Goal: Task Accomplishment & Management: Manage account settings

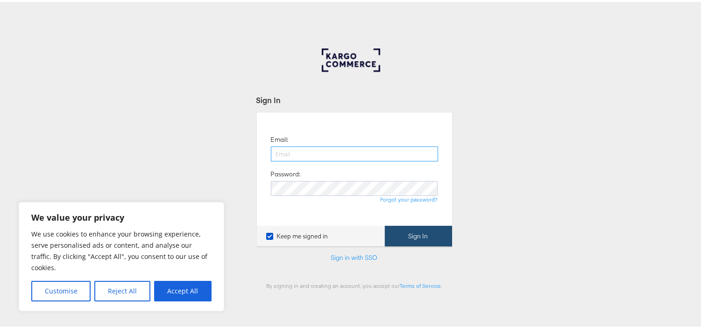
type input "[EMAIL_ADDRESS][PERSON_NAME][DOMAIN_NAME]"
click at [396, 240] on button "Sign In" at bounding box center [418, 234] width 67 height 21
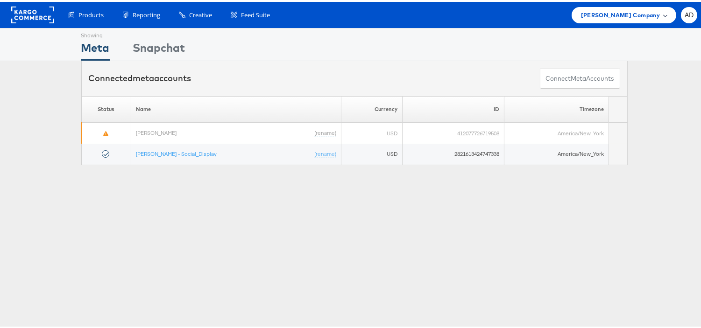
click at [617, 13] on span "Belk Company" at bounding box center [620, 13] width 79 height 10
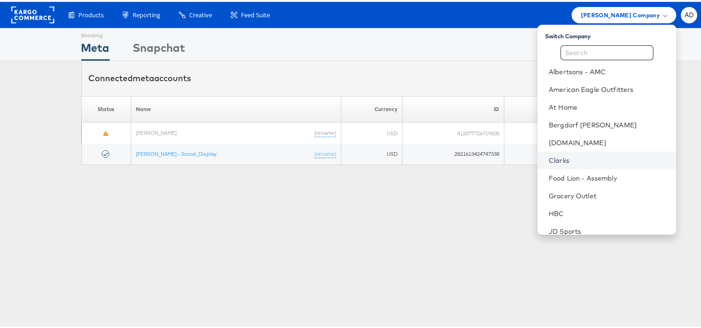
click at [549, 159] on link "Clarks" at bounding box center [609, 158] width 120 height 9
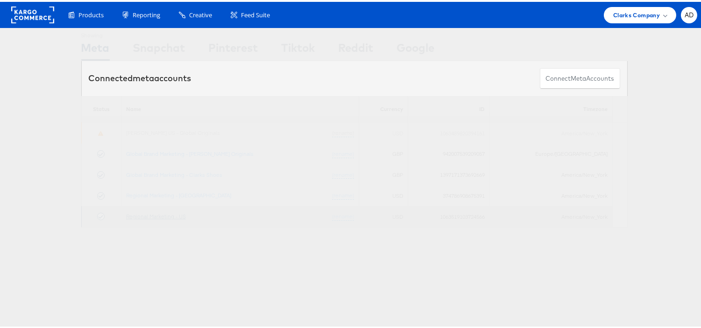
click at [150, 218] on link "Regional Marketing - US" at bounding box center [156, 214] width 60 height 7
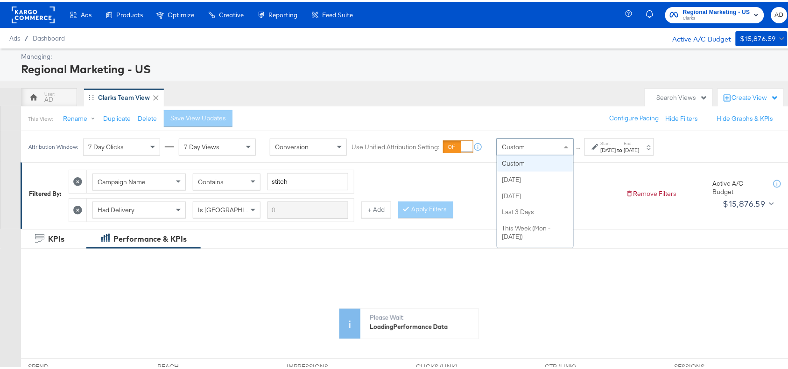
click at [550, 145] on div "Custom" at bounding box center [535, 145] width 76 height 16
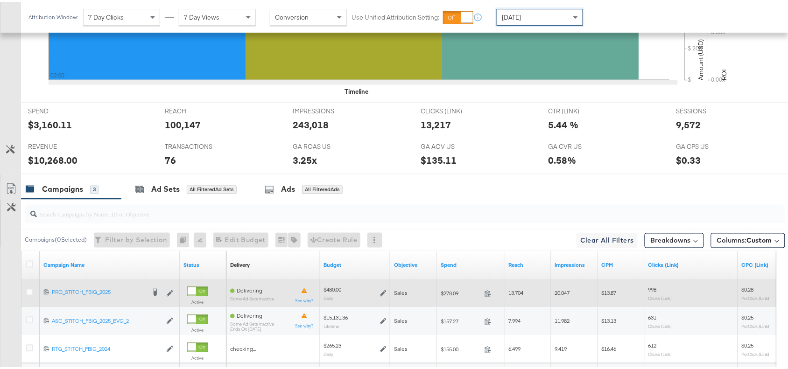
scroll to position [438, 0]
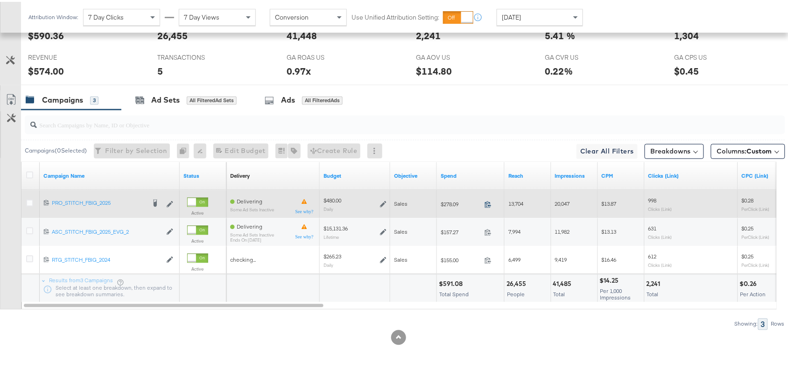
click at [486, 204] on icon at bounding box center [488, 202] width 7 height 7
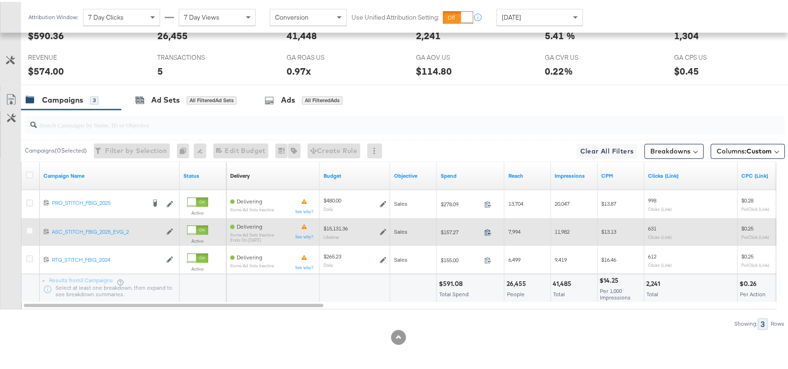
click at [490, 232] on icon at bounding box center [488, 231] width 6 height 7
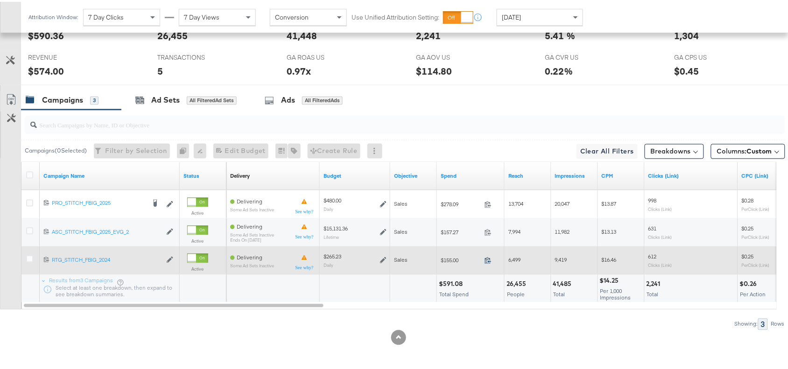
click at [486, 261] on icon at bounding box center [488, 258] width 7 height 7
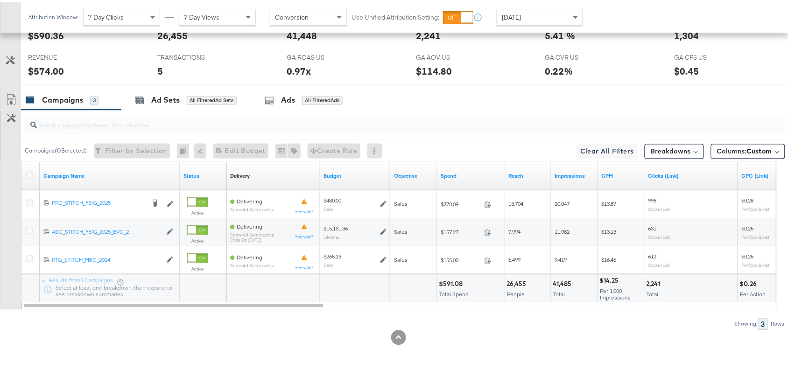
scroll to position [0, 0]
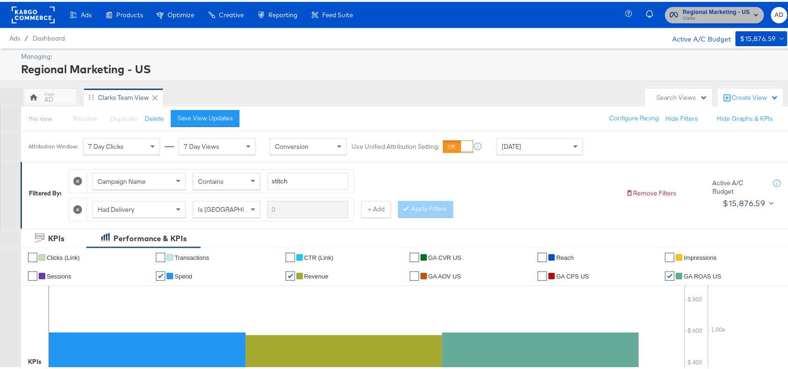
click at [699, 11] on span "Regional Marketing - US" at bounding box center [716, 11] width 67 height 10
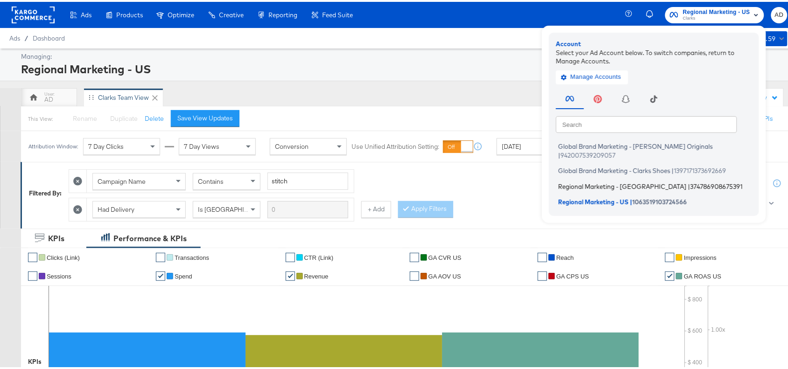
click at [576, 181] on span "Regional Marketing - CA" at bounding box center [622, 184] width 128 height 7
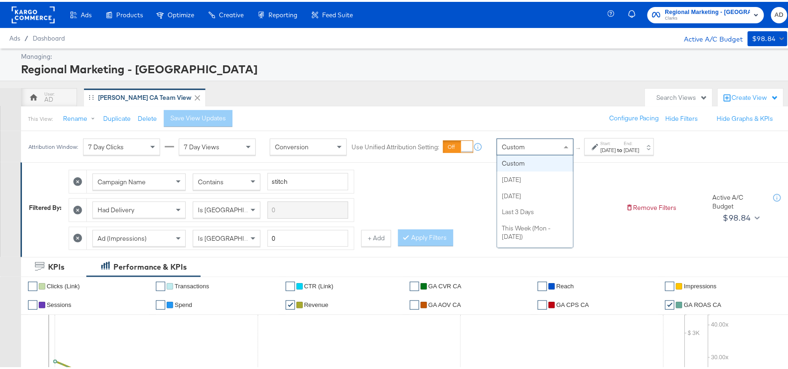
click at [552, 148] on div "Custom" at bounding box center [535, 145] width 76 height 16
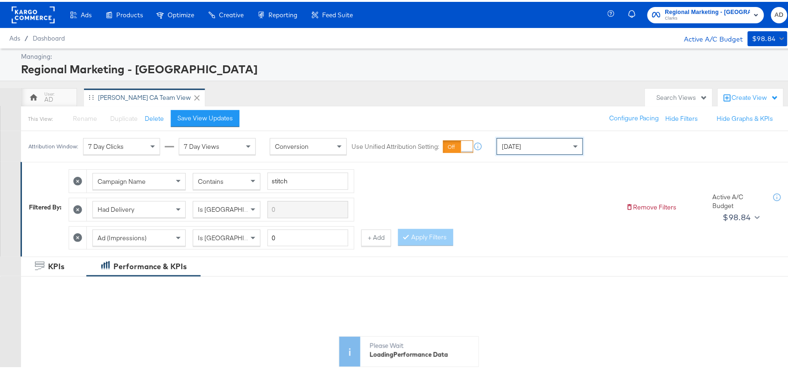
click at [540, 150] on div "[DATE]" at bounding box center [539, 145] width 85 height 16
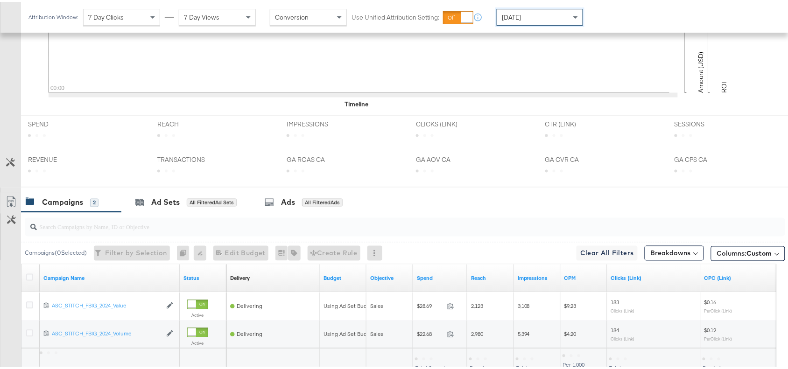
scroll to position [439, 0]
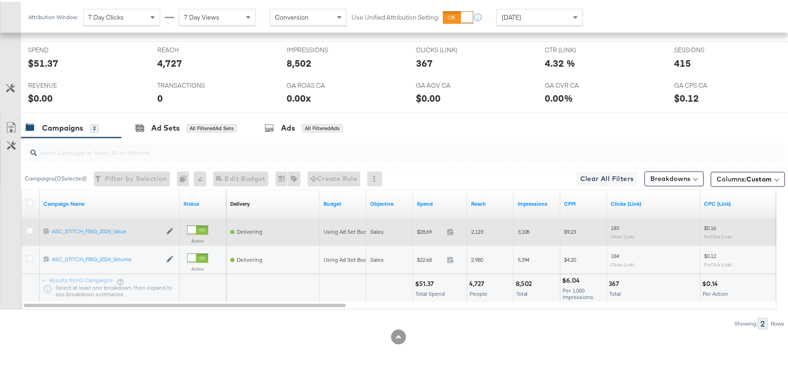
click at [452, 234] on span at bounding box center [454, 231] width 20 height 7
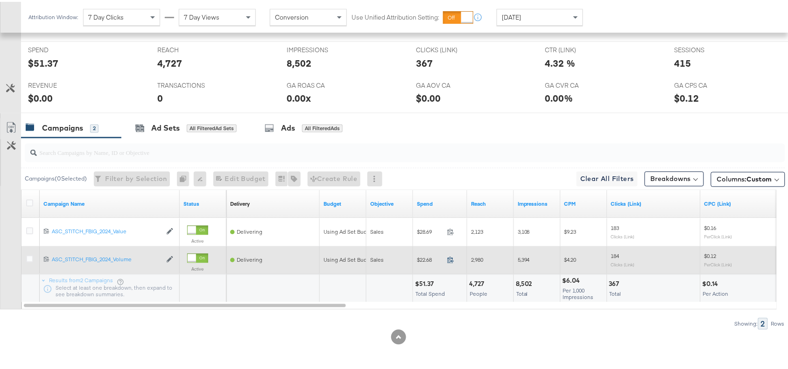
click at [449, 258] on icon at bounding box center [451, 258] width 6 height 7
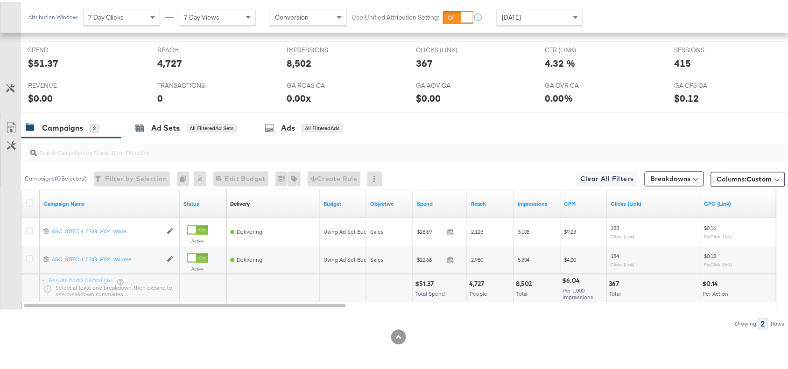
scroll to position [0, 0]
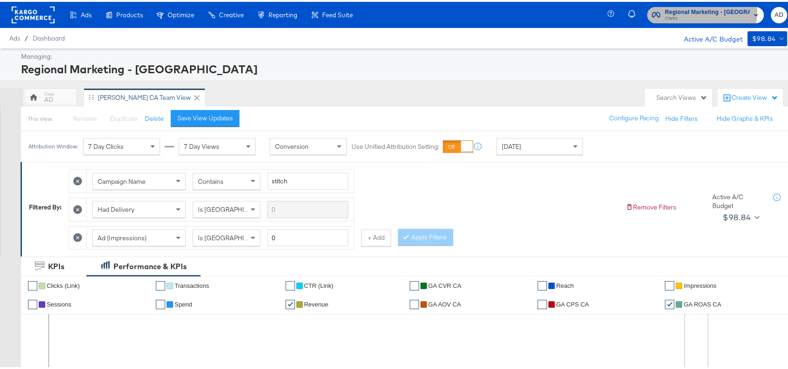
click at [711, 10] on span "Regional Marketing - [GEOGRAPHIC_DATA]" at bounding box center [707, 11] width 85 height 10
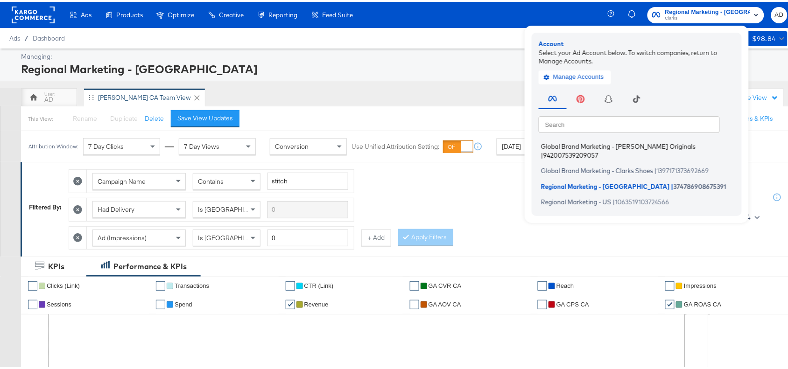
click at [597, 145] on span "Global Brand Marketing - [PERSON_NAME] Originals" at bounding box center [618, 144] width 155 height 7
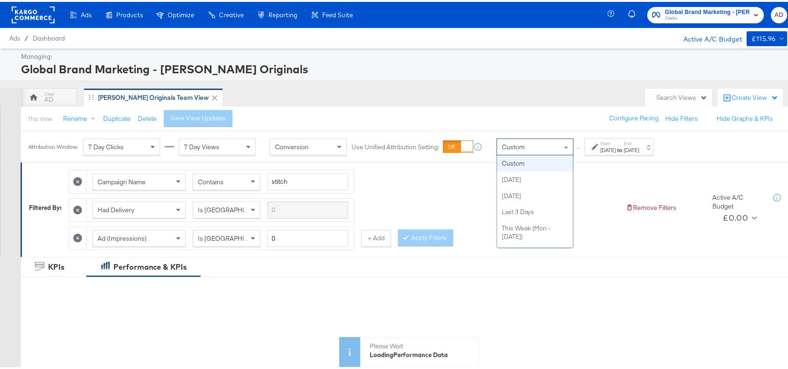
click at [521, 140] on div "Custom" at bounding box center [535, 145] width 76 height 16
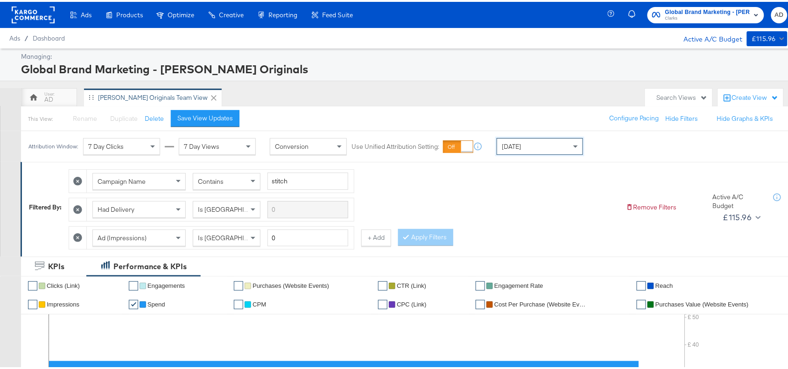
click at [534, 148] on div "Today" at bounding box center [539, 145] width 85 height 16
click at [620, 153] on div "Start: Oct 3rd 2025 to End: Oct 3rd 2025" at bounding box center [620, 144] width 70 height 17
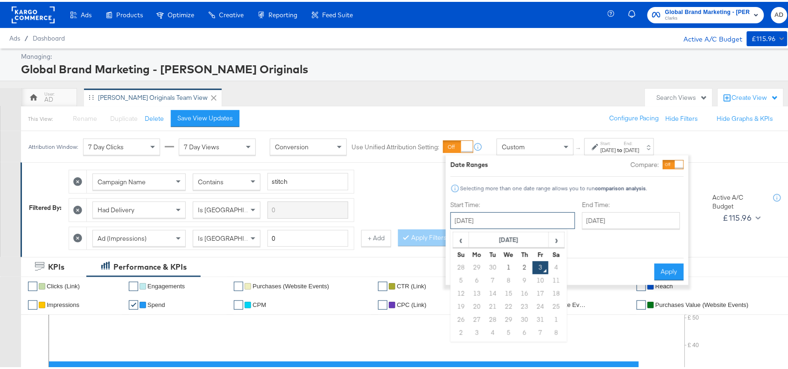
click at [515, 220] on input "October 3rd 2025" at bounding box center [513, 219] width 125 height 17
click at [523, 267] on td "2" at bounding box center [525, 266] width 16 height 13
type input "[DATE]"
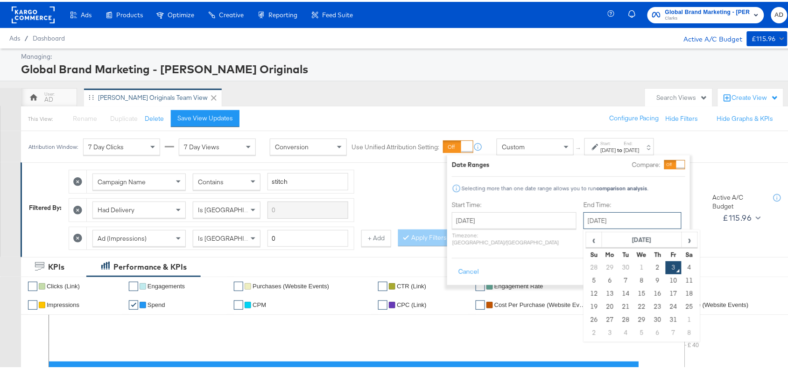
click at [623, 223] on input "October 3rd 2025" at bounding box center [633, 219] width 98 height 17
click at [650, 265] on td "2" at bounding box center [658, 266] width 16 height 13
type input "[DATE]"
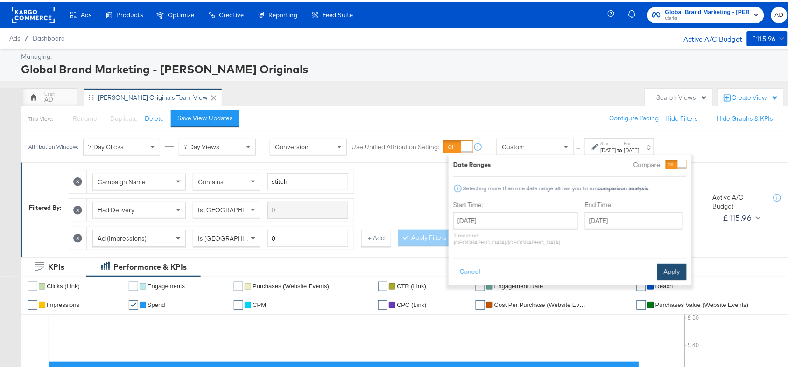
click at [668, 265] on button "Apply" at bounding box center [671, 270] width 29 height 17
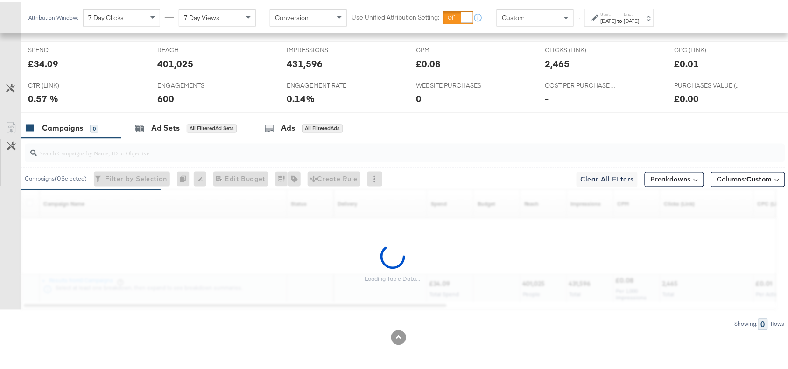
scroll to position [411, 0]
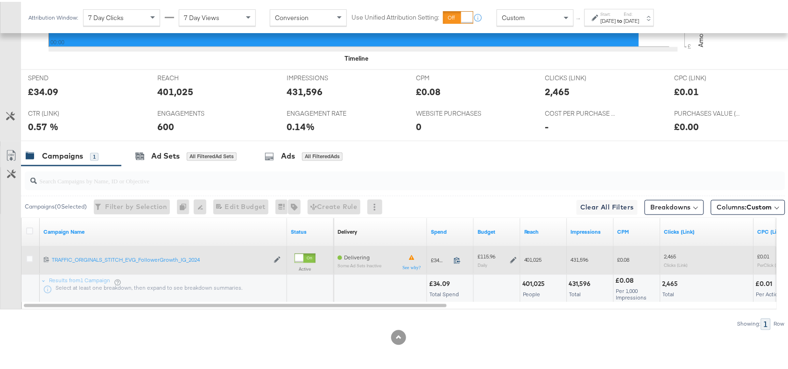
click at [456, 261] on icon at bounding box center [457, 258] width 7 height 7
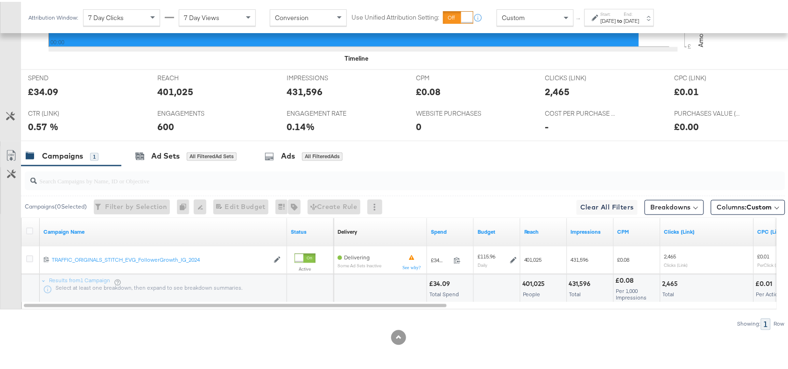
scroll to position [0, 0]
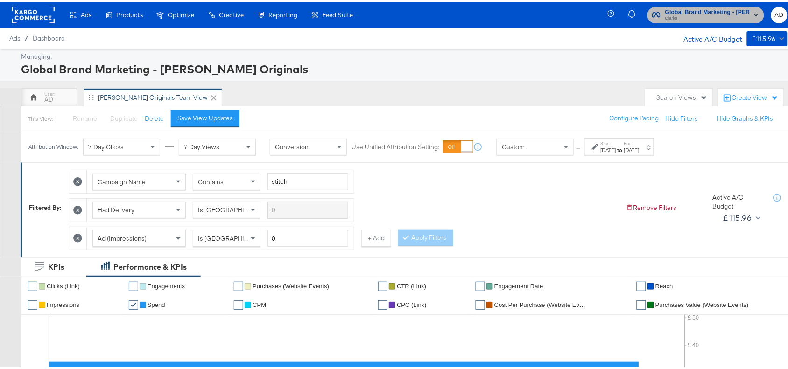
click at [690, 15] on span "Clarks" at bounding box center [707, 16] width 85 height 7
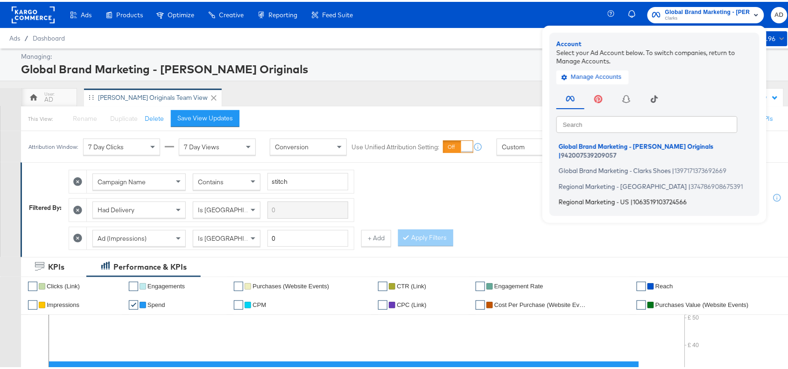
click at [579, 197] on span "Regional Marketing - US" at bounding box center [594, 200] width 71 height 7
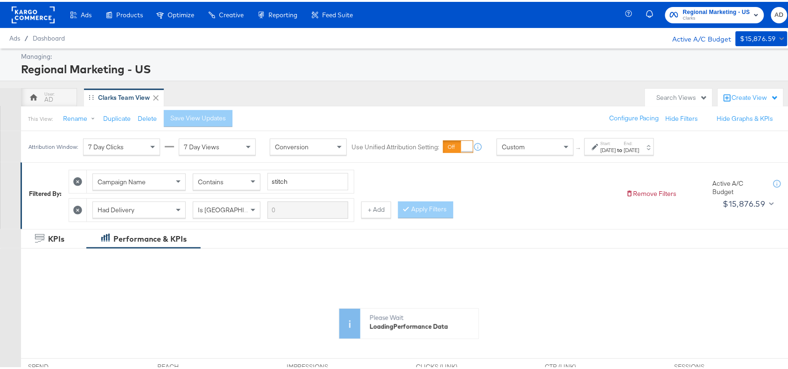
click at [630, 154] on div "Start: [DATE] to End: [DATE]" at bounding box center [620, 144] width 70 height 17
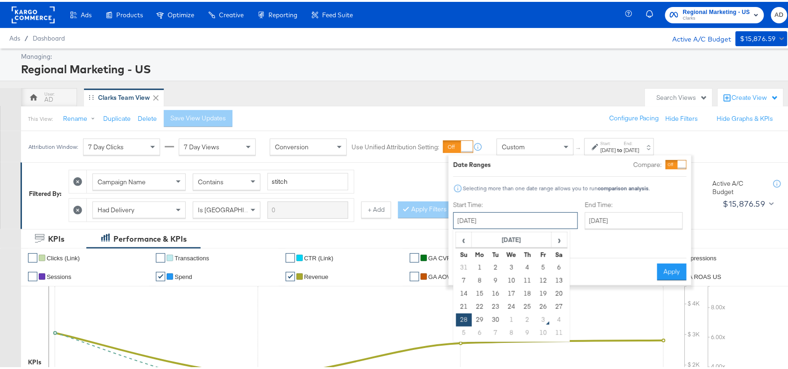
click at [516, 222] on input "September 28th 2025" at bounding box center [515, 219] width 125 height 17
click at [527, 318] on td "2" at bounding box center [528, 318] width 16 height 13
type input "[DATE]"
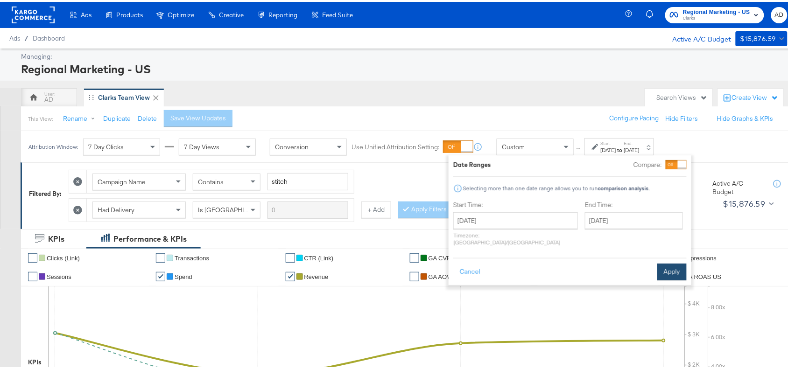
click at [675, 265] on button "Apply" at bounding box center [671, 270] width 29 height 17
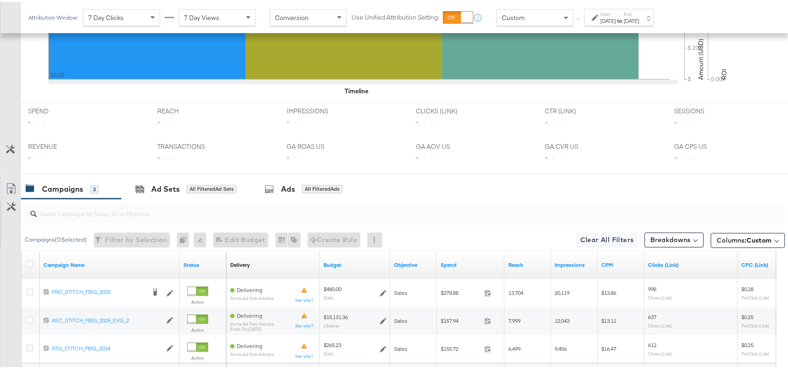
scroll to position [438, 0]
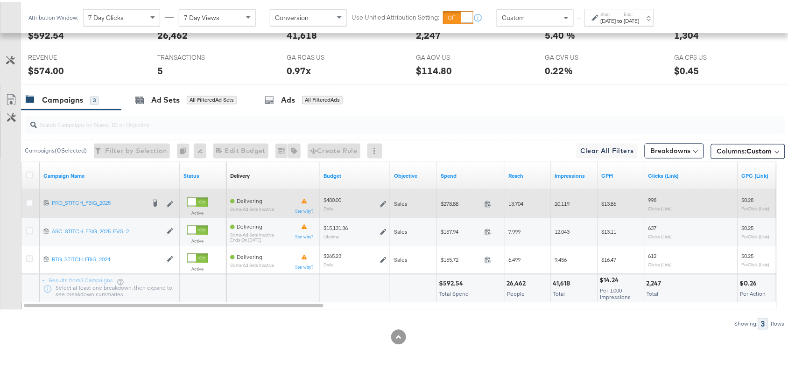
click at [493, 202] on span at bounding box center [491, 203] width 20 height 7
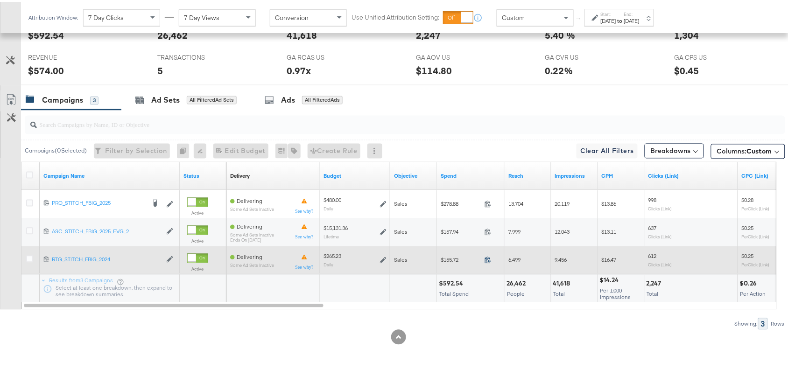
click at [488, 259] on icon at bounding box center [488, 258] width 7 height 7
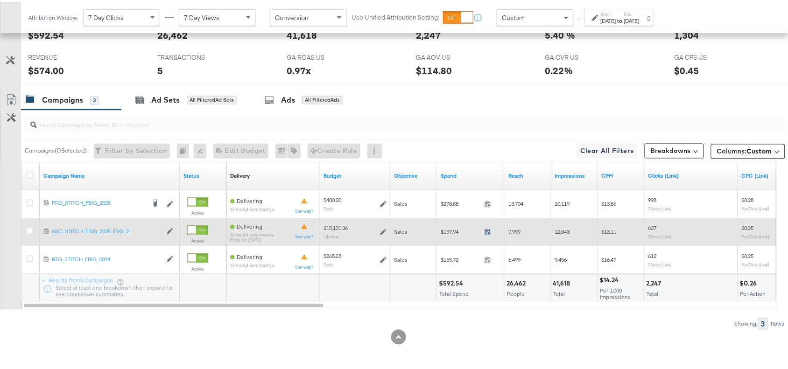
click at [489, 230] on icon at bounding box center [488, 230] width 7 height 7
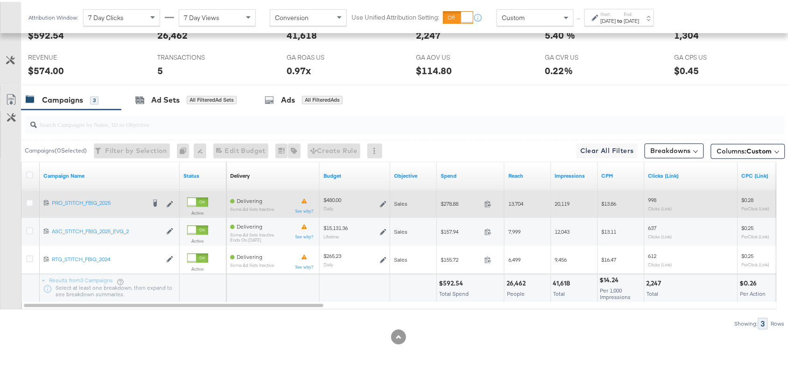
click at [489, 206] on span at bounding box center [491, 203] width 20 height 7
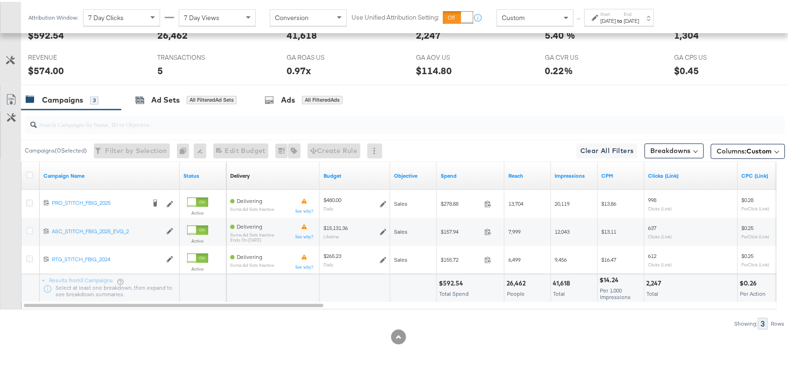
scroll to position [0, 0]
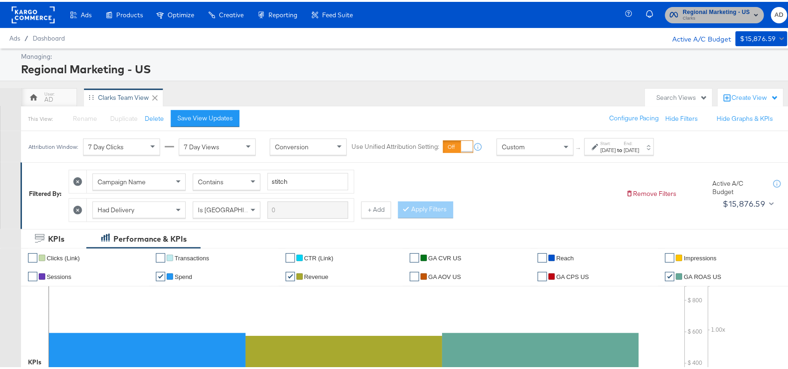
click at [707, 13] on span "Clarks" at bounding box center [716, 16] width 67 height 7
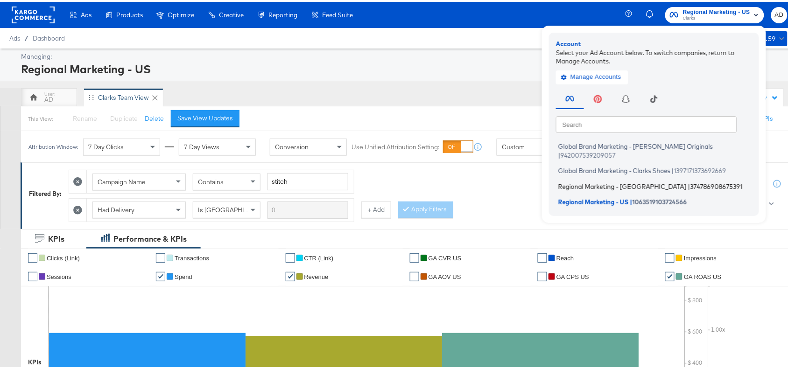
click at [582, 181] on span "Regional Marketing - CA" at bounding box center [622, 184] width 128 height 7
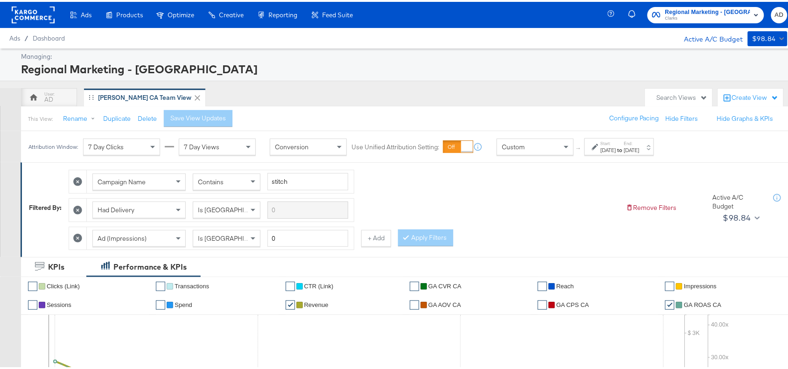
click at [639, 153] on div "Start: [DATE] to End: [DATE]" at bounding box center [620, 144] width 70 height 17
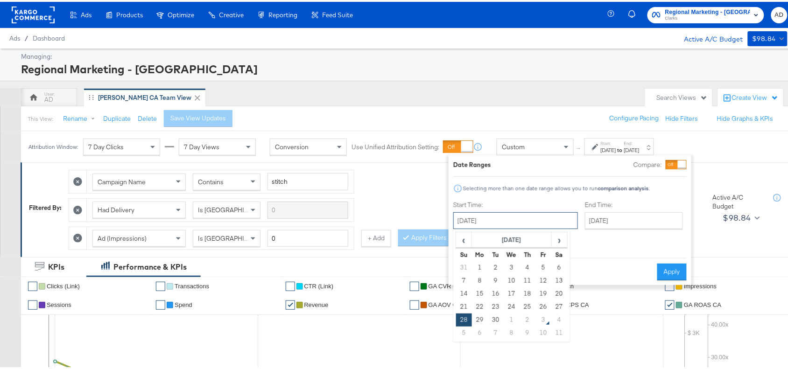
click at [523, 222] on input "[DATE]" at bounding box center [515, 219] width 125 height 17
click at [527, 323] on td "2" at bounding box center [528, 318] width 16 height 13
type input "[DATE]"
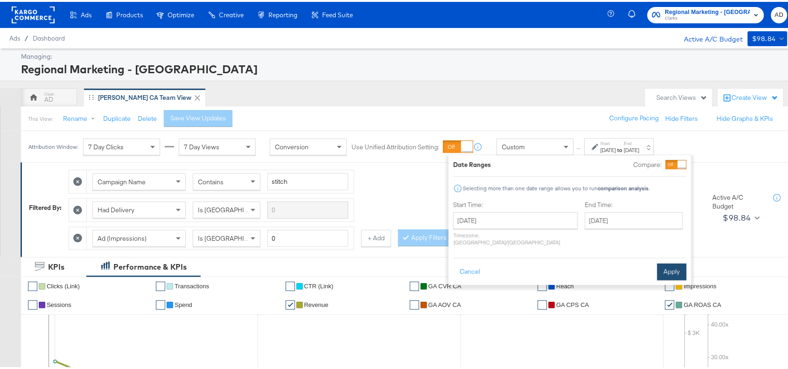
click at [670, 265] on button "Apply" at bounding box center [671, 270] width 29 height 17
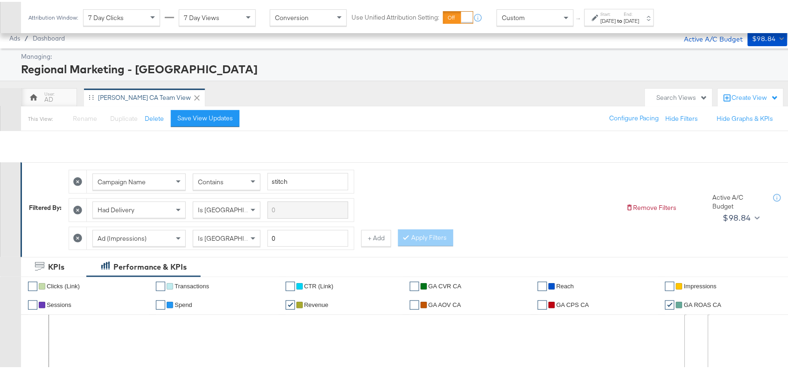
scroll to position [439, 0]
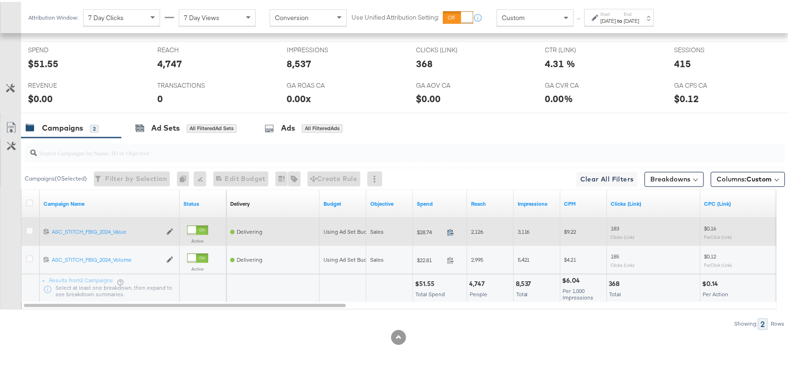
click at [453, 230] on icon at bounding box center [450, 230] width 7 height 7
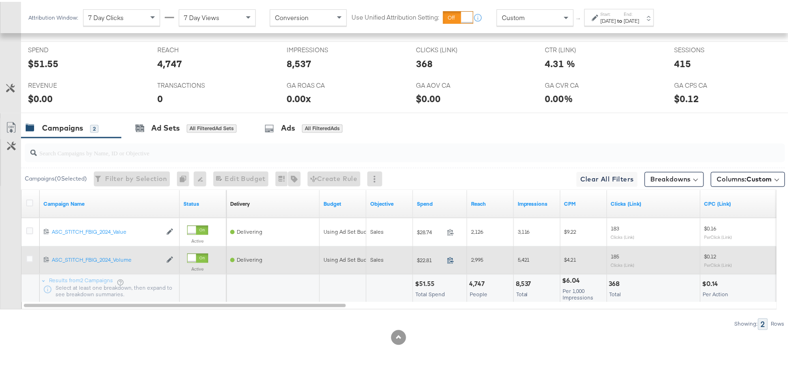
click at [451, 257] on icon at bounding box center [450, 258] width 7 height 7
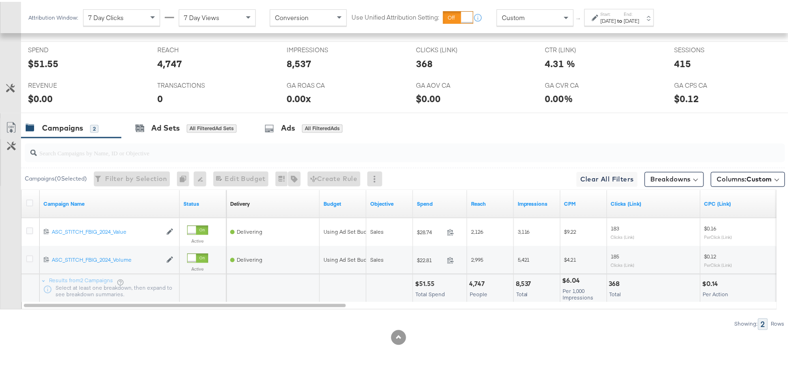
scroll to position [0, 0]
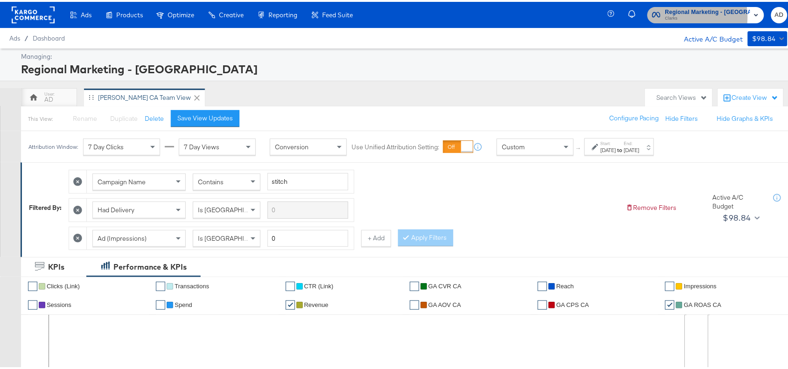
click at [683, 15] on span "Clarks" at bounding box center [707, 16] width 85 height 7
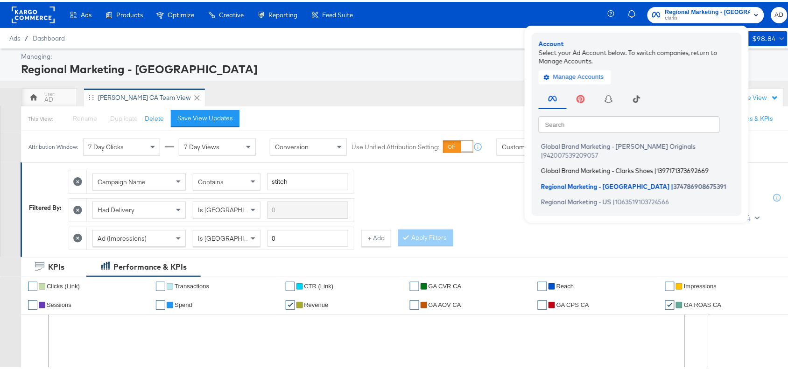
click at [601, 165] on span "Global Brand Marketing - Clarks Shoes" at bounding box center [597, 168] width 112 height 7
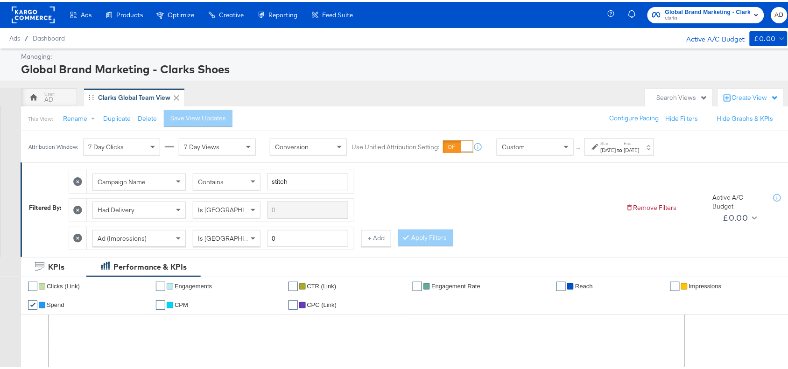
scroll to position [5, 0]
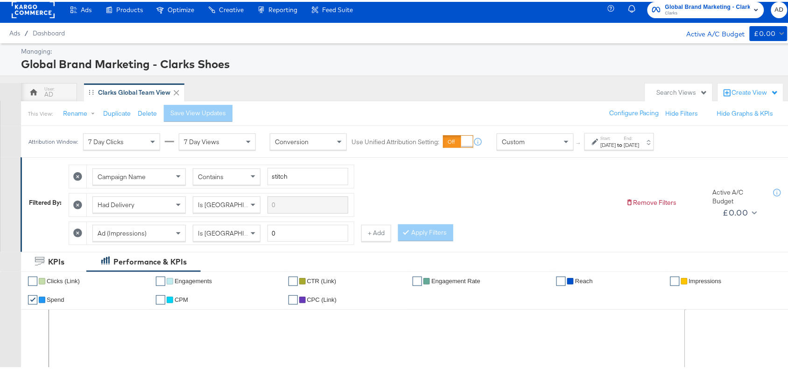
drag, startPoint x: 617, startPoint y: 154, endPoint x: 647, endPoint y: 145, distance: 31.8
click at [647, 145] on div "Attribution Window: 7 Day Clicks 7 Day Views Conversion Use Unified Attribution…" at bounding box center [343, 139] width 645 height 31
click at [640, 145] on div "Oct 1st 2025" at bounding box center [631, 143] width 15 height 7
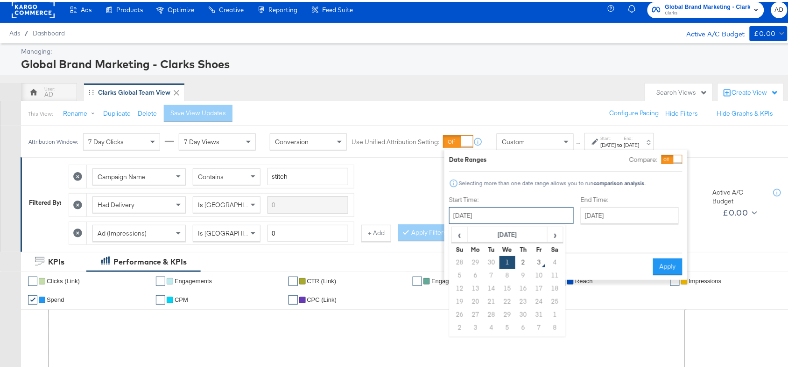
click at [519, 218] on input "October 1st 2025" at bounding box center [511, 213] width 125 height 17
click at [520, 267] on td "2" at bounding box center [524, 260] width 16 height 13
type input "October 2nd 2025"
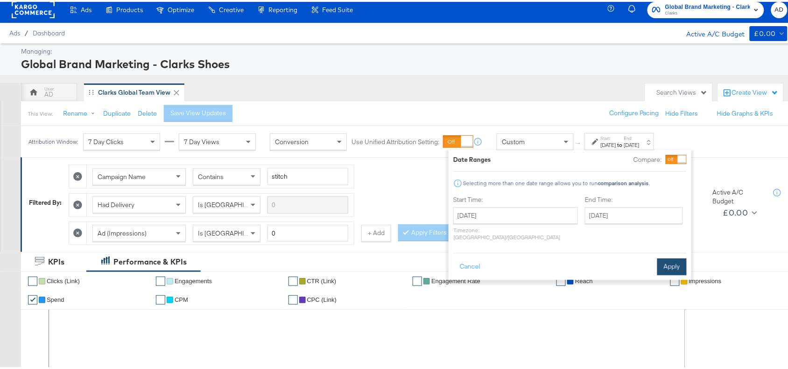
click at [672, 258] on button "Apply" at bounding box center [671, 265] width 29 height 17
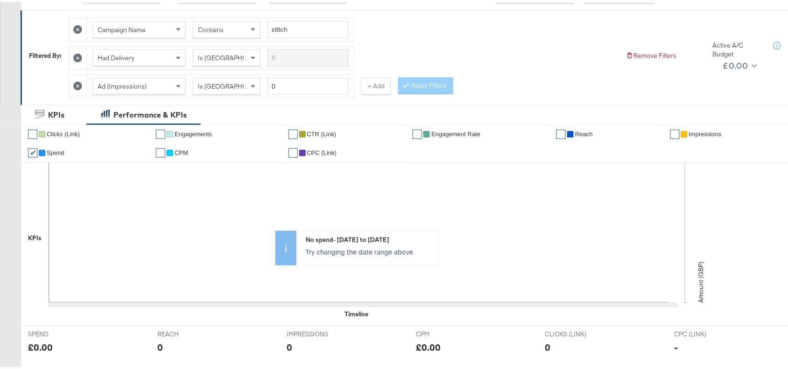
scroll to position [0, 0]
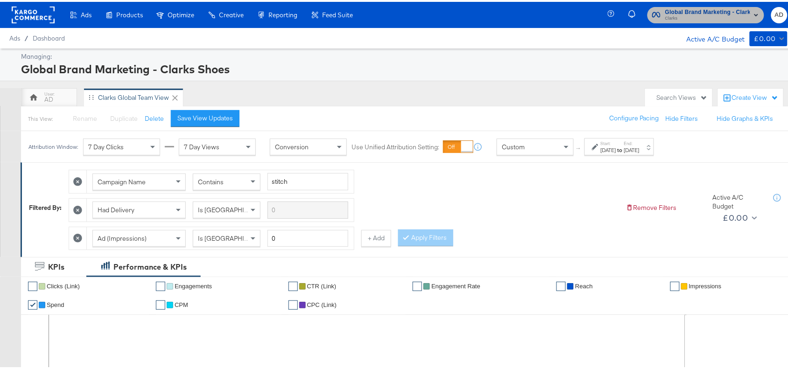
click at [693, 11] on span "Global Brand Marketing - Clarks Shoes" at bounding box center [707, 11] width 85 height 10
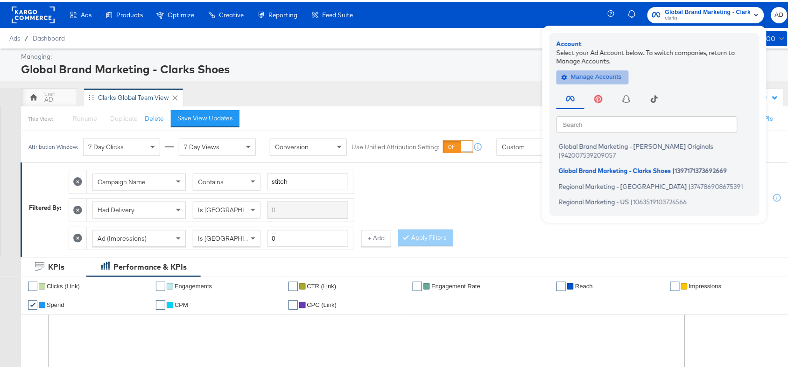
click at [588, 76] on span "Manage Accounts" at bounding box center [593, 75] width 58 height 11
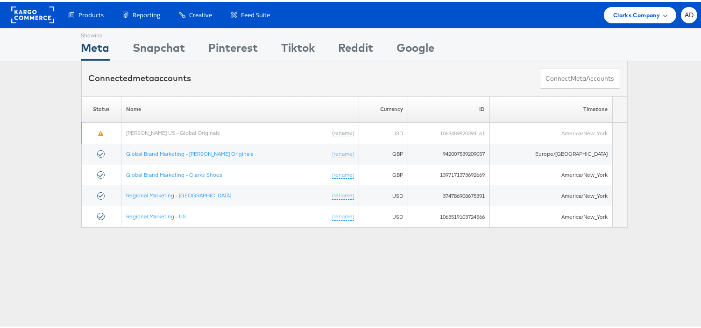
click at [641, 15] on span "Clarks Company" at bounding box center [636, 13] width 47 height 10
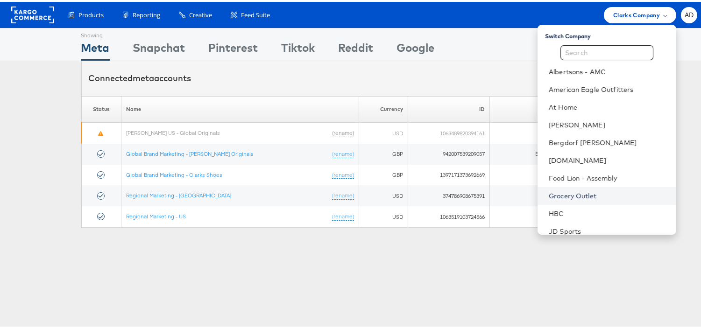
click at [556, 190] on link "Grocery Outlet" at bounding box center [609, 194] width 120 height 9
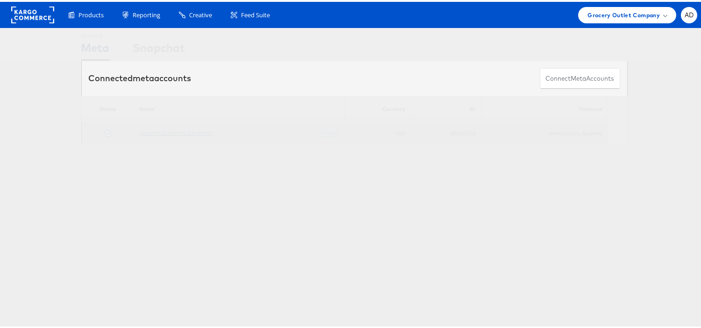
click at [168, 131] on link "Grocery Outlet Inc Corporate" at bounding box center [176, 130] width 73 height 7
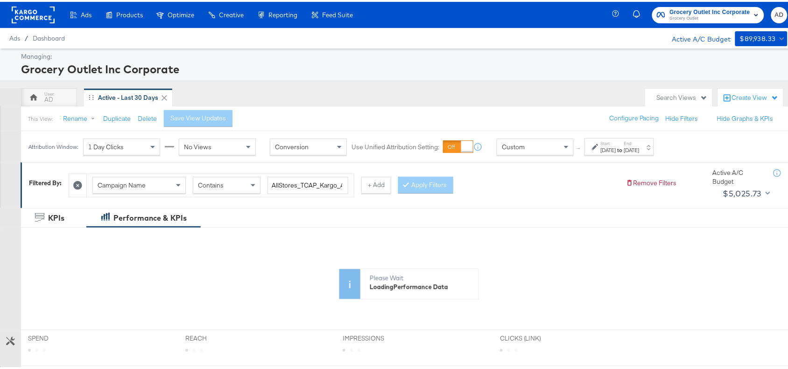
click at [616, 146] on div "[DATE]" at bounding box center [608, 148] width 15 height 7
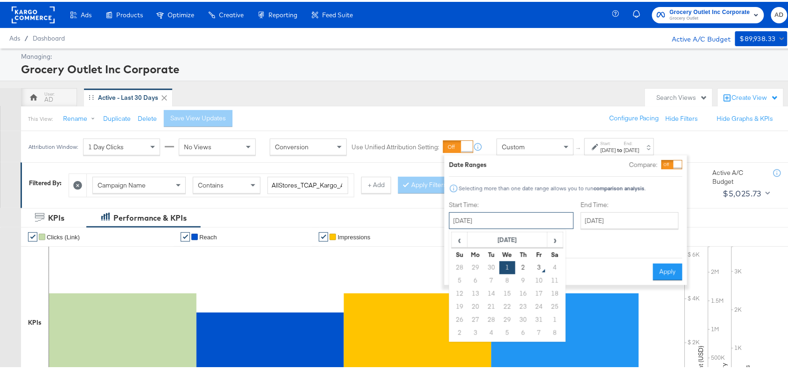
click at [503, 220] on input "[DATE]" at bounding box center [511, 219] width 125 height 17
click at [523, 271] on td "2" at bounding box center [524, 266] width 16 height 13
type input "[DATE]"
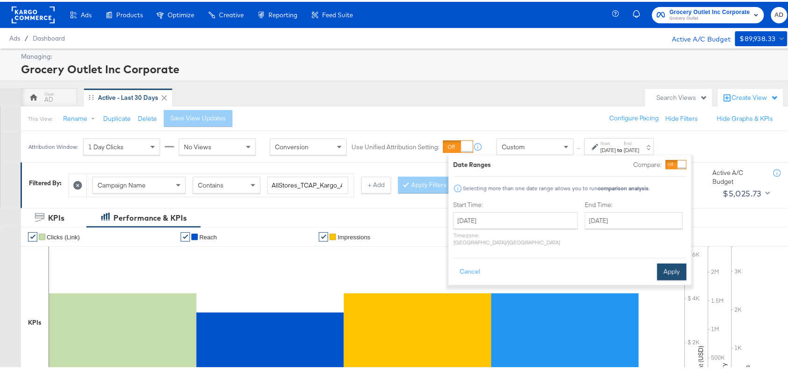
click at [671, 266] on button "Apply" at bounding box center [671, 270] width 29 height 17
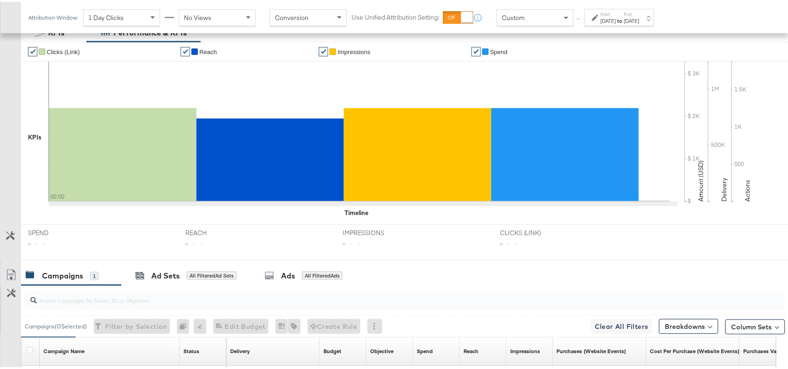
scroll to position [306, 0]
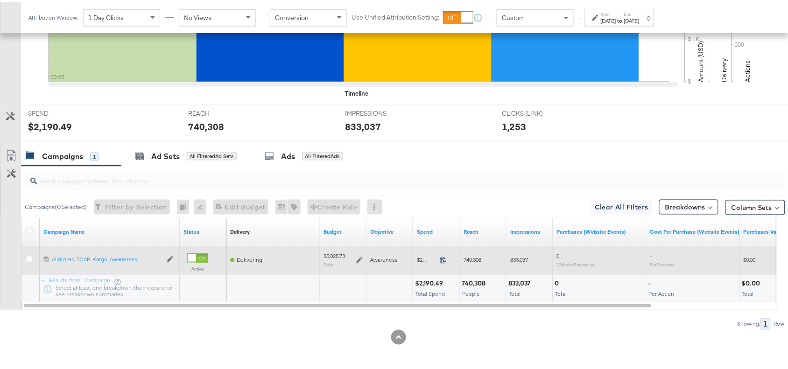
click at [443, 259] on icon at bounding box center [443, 258] width 7 height 7
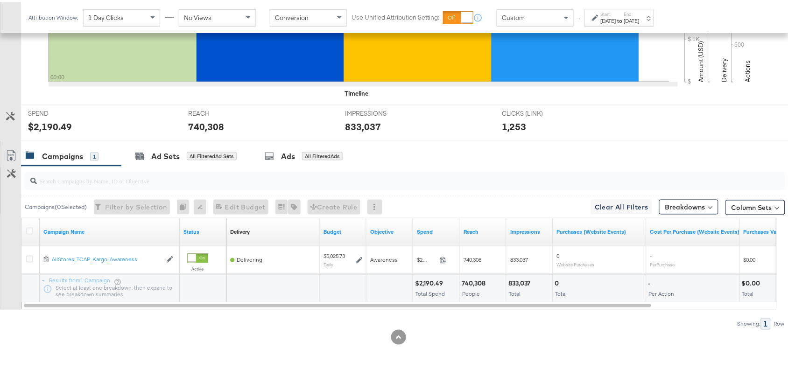
scroll to position [0, 0]
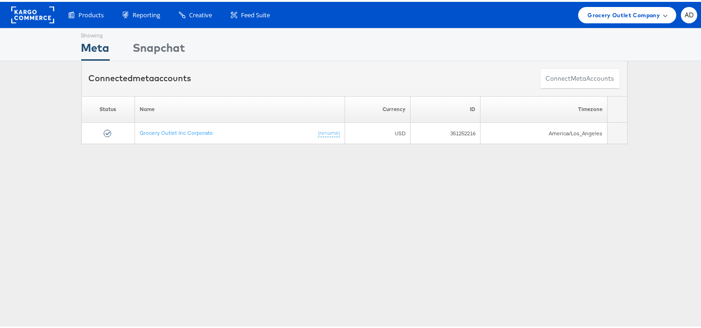
click at [604, 10] on span "Grocery Outlet Company" at bounding box center [623, 13] width 72 height 10
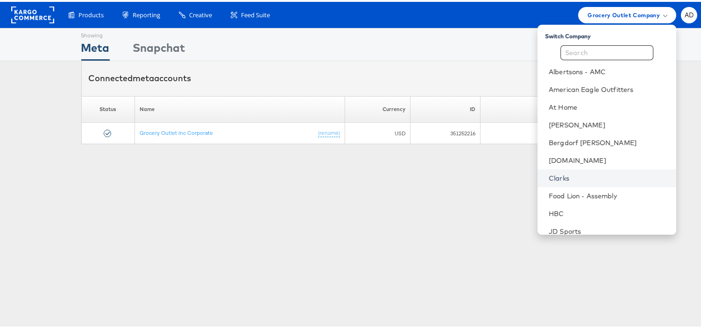
click at [549, 179] on link "Clarks" at bounding box center [609, 176] width 120 height 9
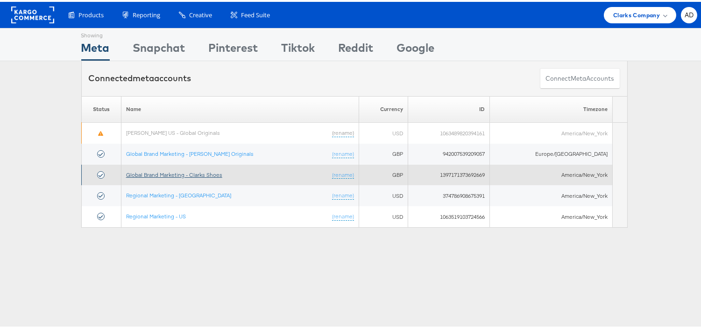
click at [201, 171] on link "Global Brand Marketing - Clarks Shoes" at bounding box center [174, 173] width 96 height 7
